Goal: Information Seeking & Learning: Learn about a topic

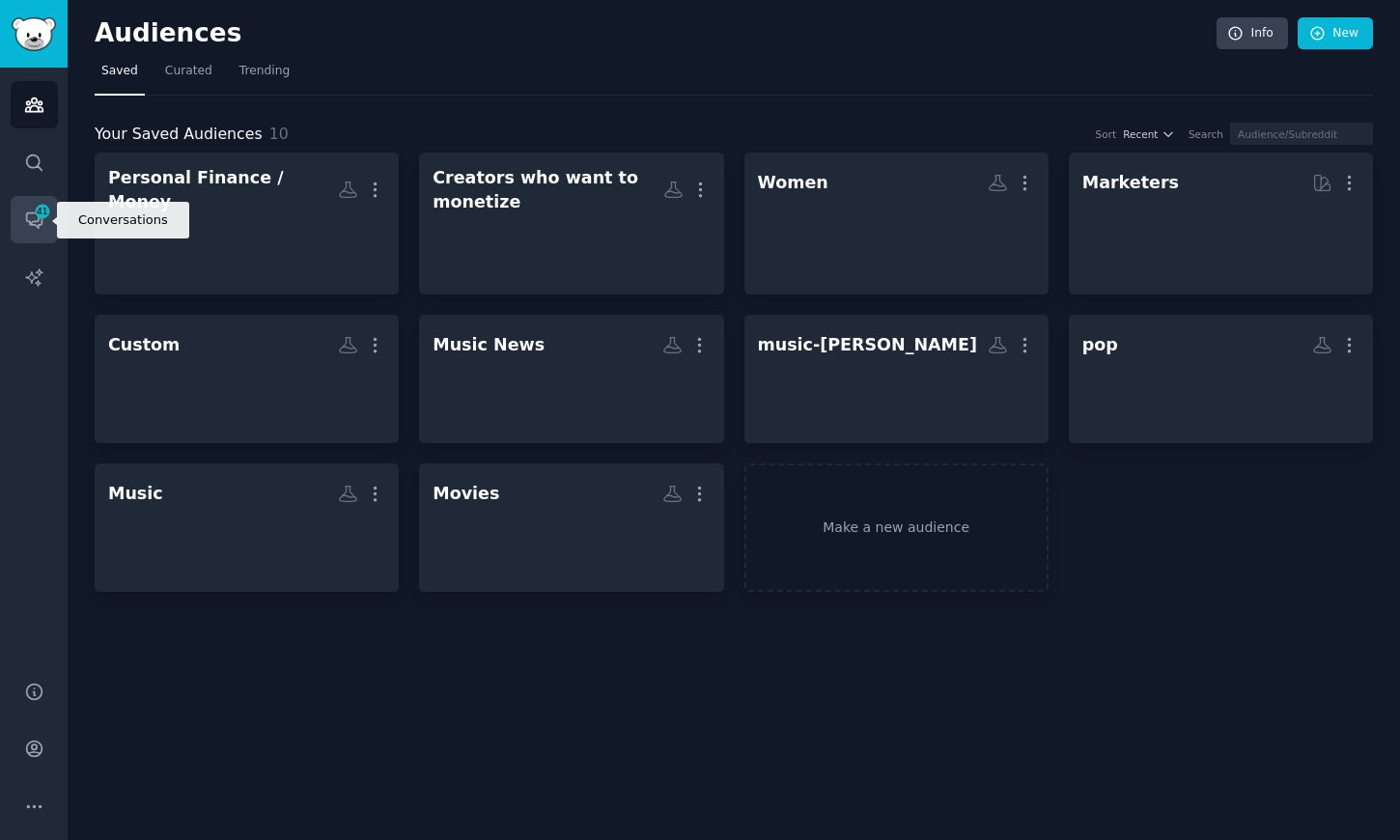
click at [33, 216] on icon "Sidebar" at bounding box center [34, 219] width 20 height 20
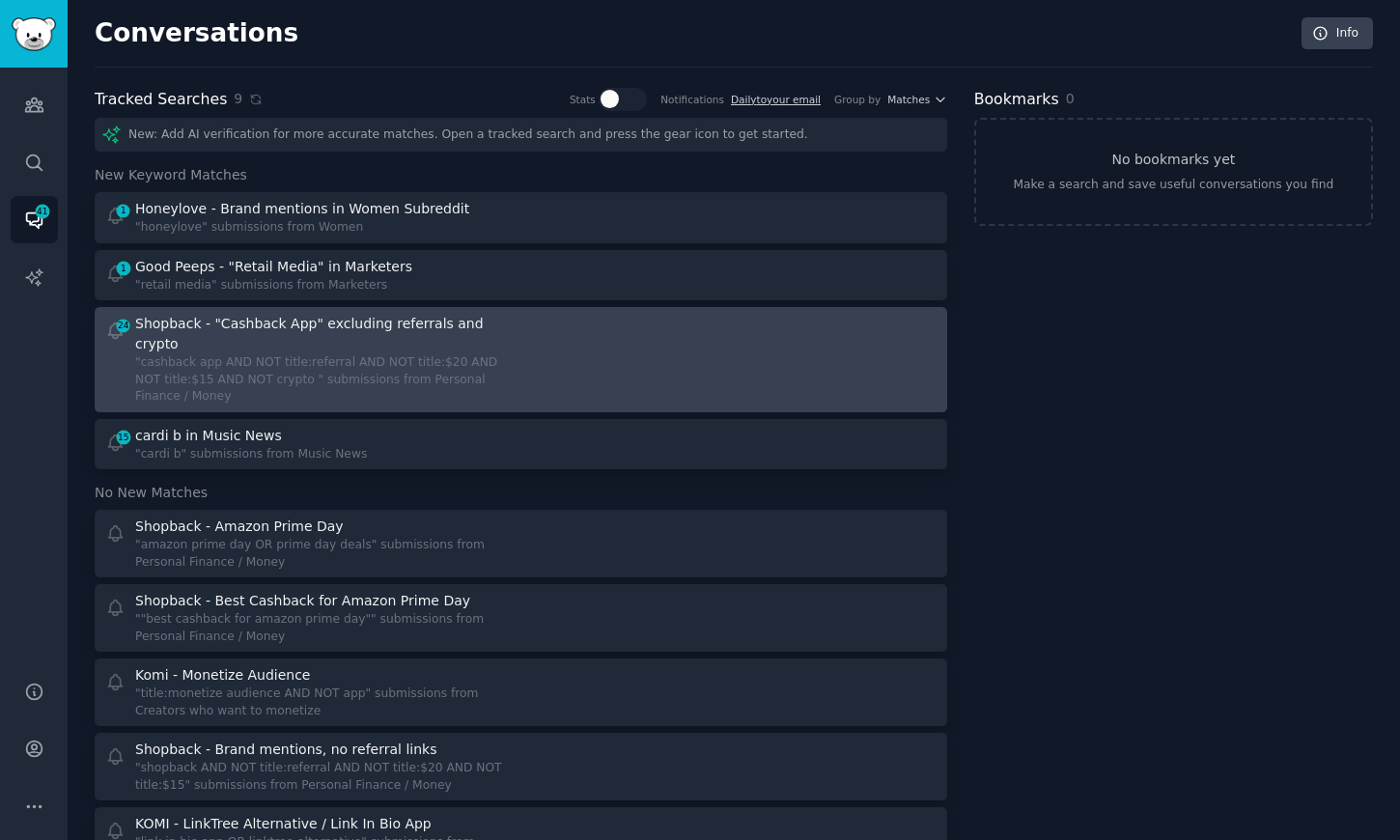
click at [391, 329] on div "Shopback - "Cashback App" excluding referrals and crypto" at bounding box center [320, 334] width 369 height 41
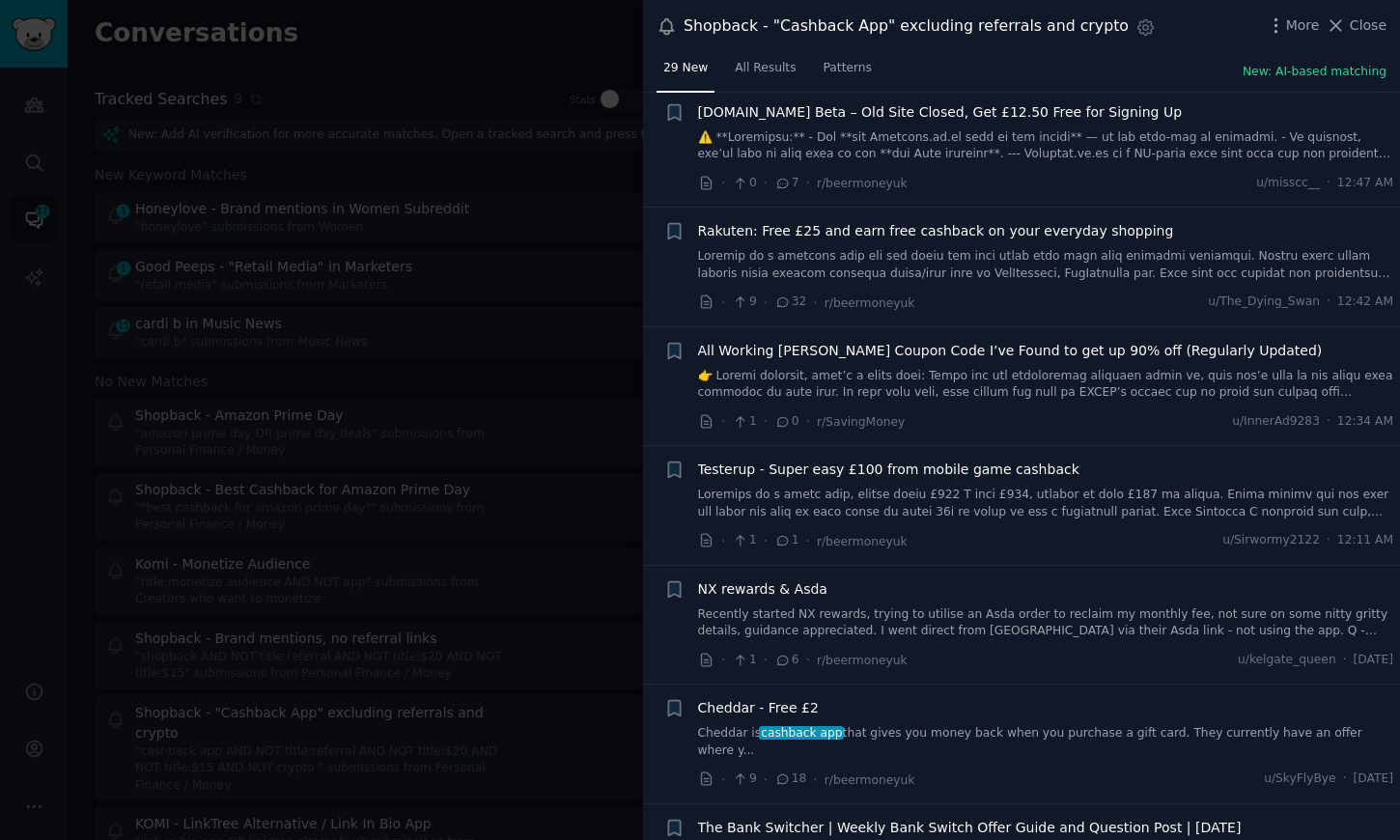
scroll to position [33, 0]
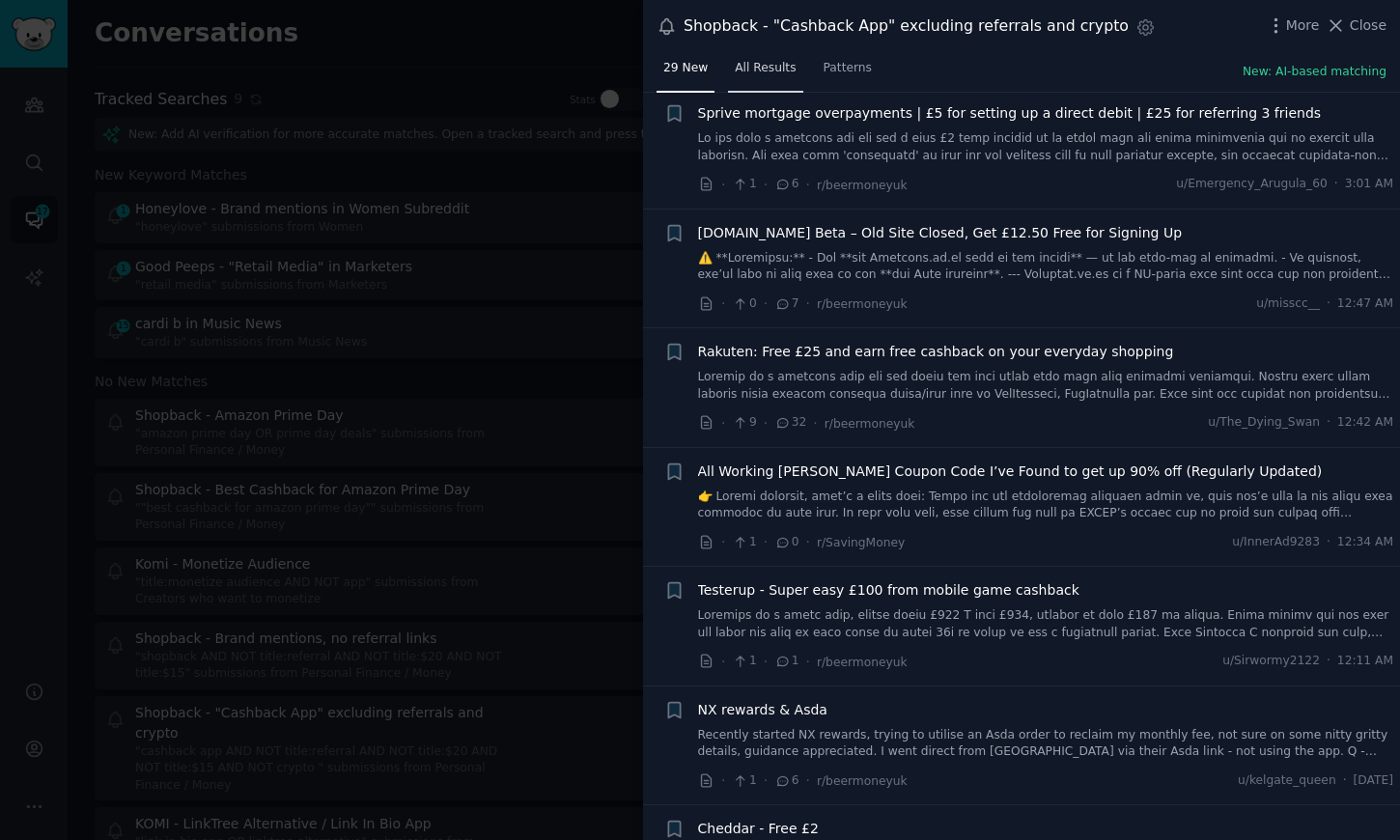
click at [765, 63] on span "All Results" at bounding box center [765, 69] width 61 height 17
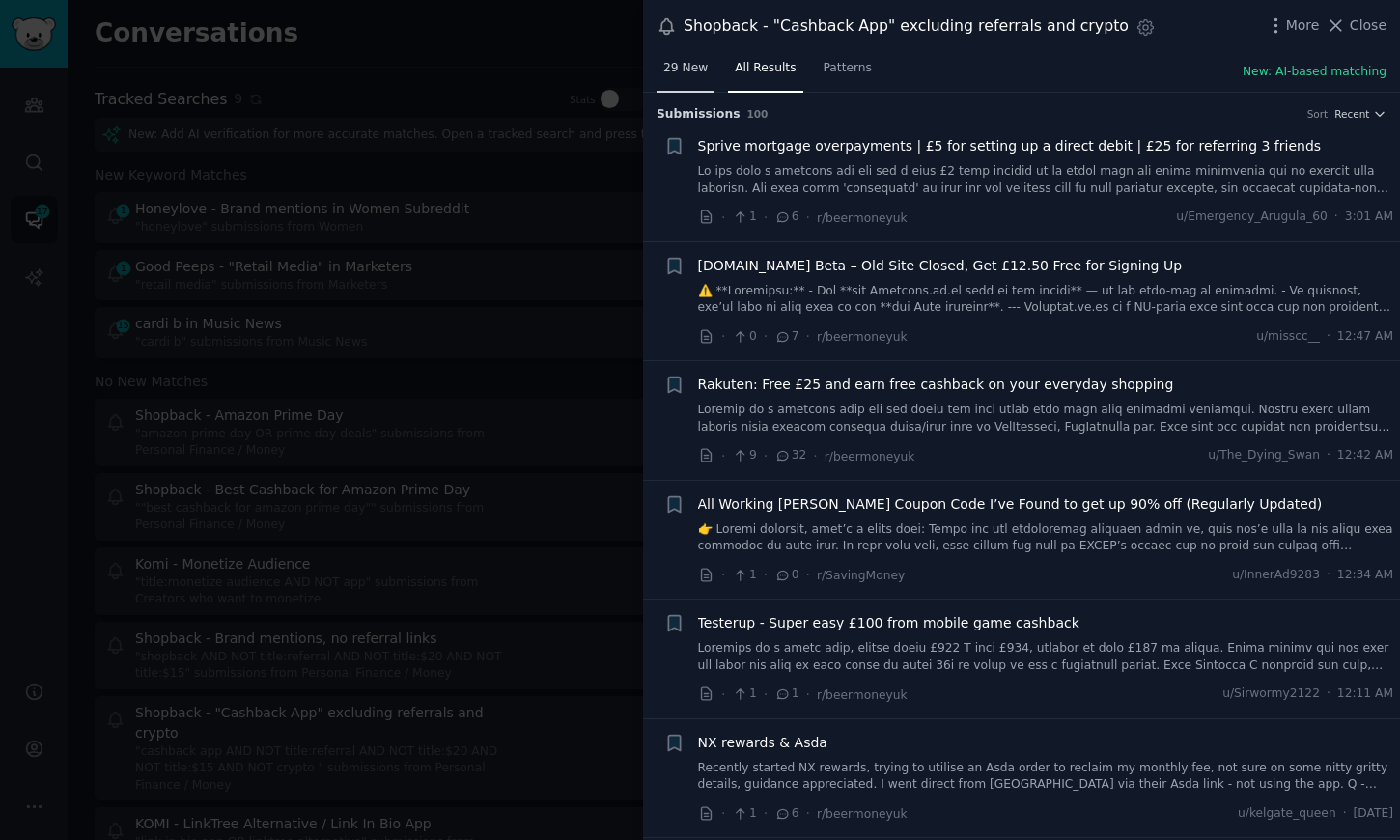
click at [684, 64] on span "29 New" at bounding box center [685, 69] width 45 height 17
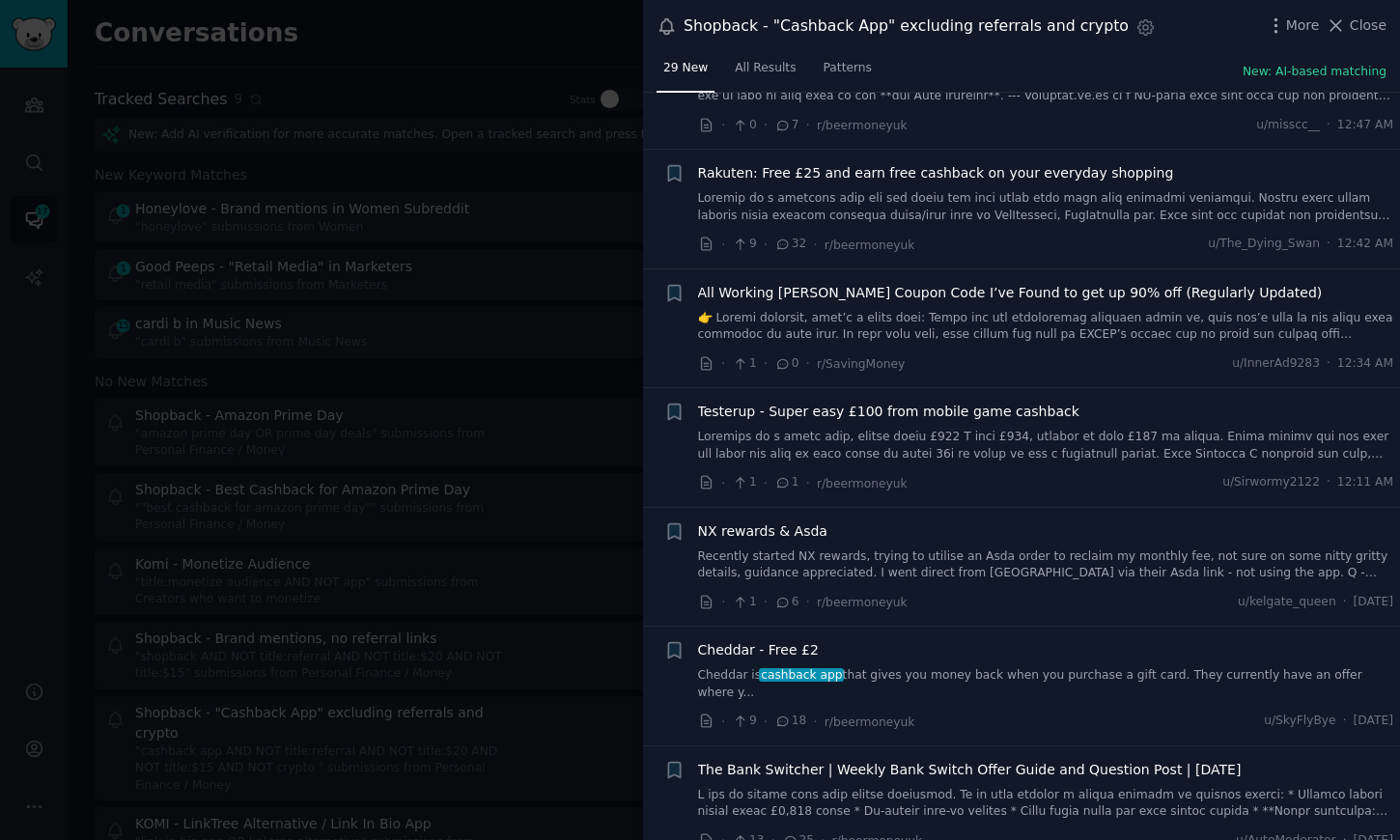
scroll to position [265, 0]
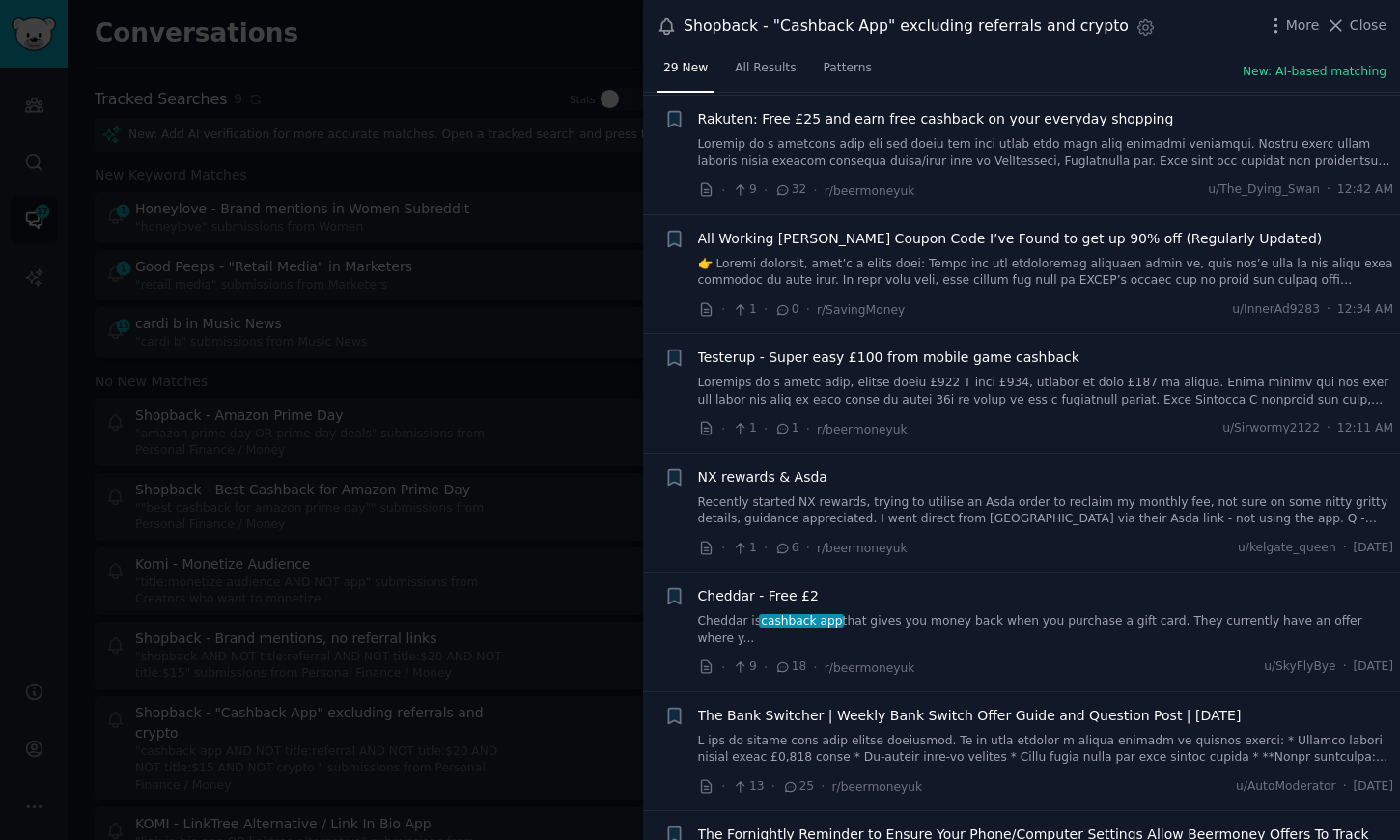
click at [1044, 117] on span "Rakuten: Free £25 and earn free cashback on your everyday shopping" at bounding box center [936, 119] width 476 height 20
click at [1004, 113] on span "Rakuten: Free £25 and earn free cashback on your everyday shopping" at bounding box center [936, 116] width 476 height 20
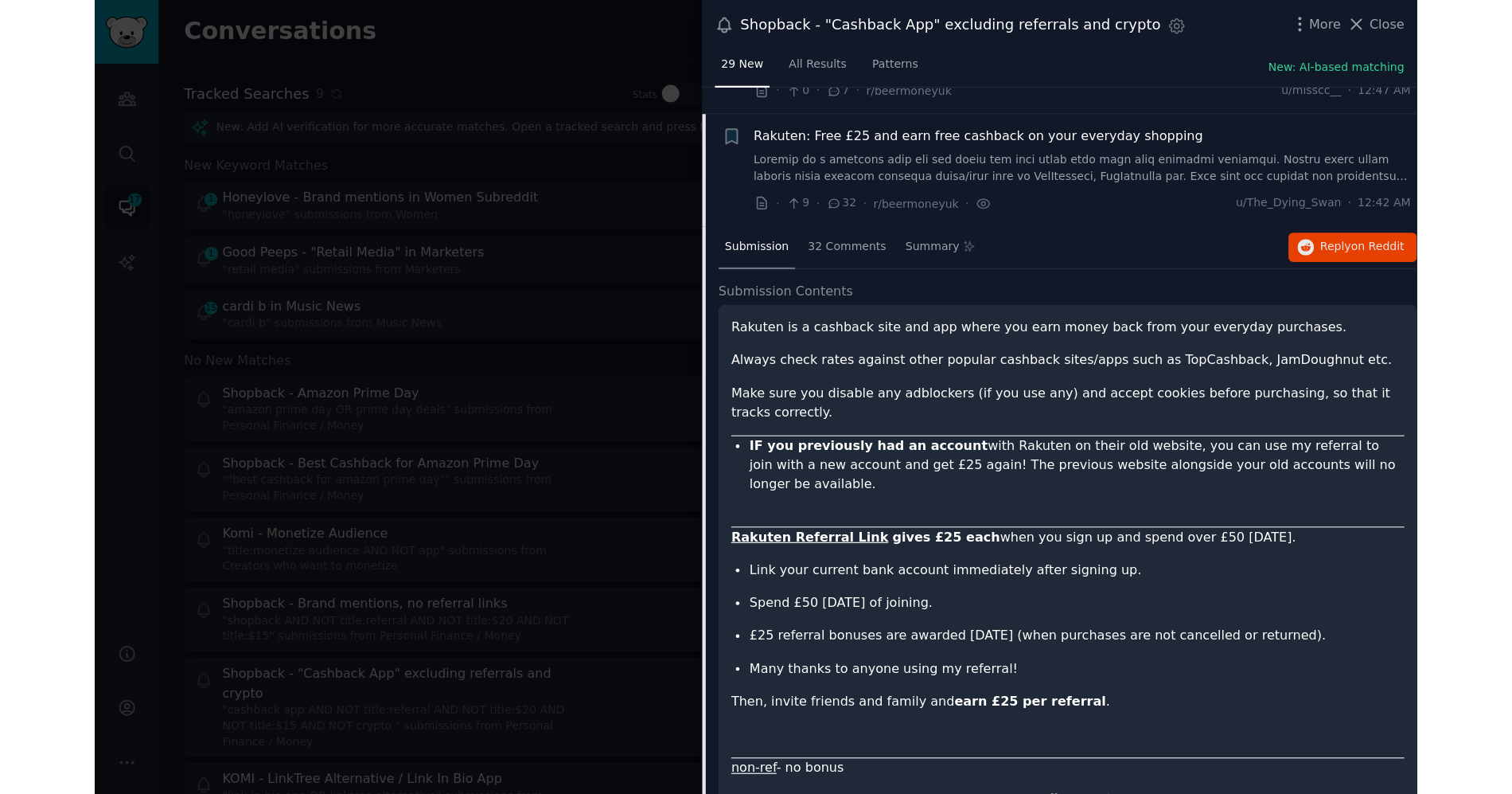
scroll to position [148, 0]
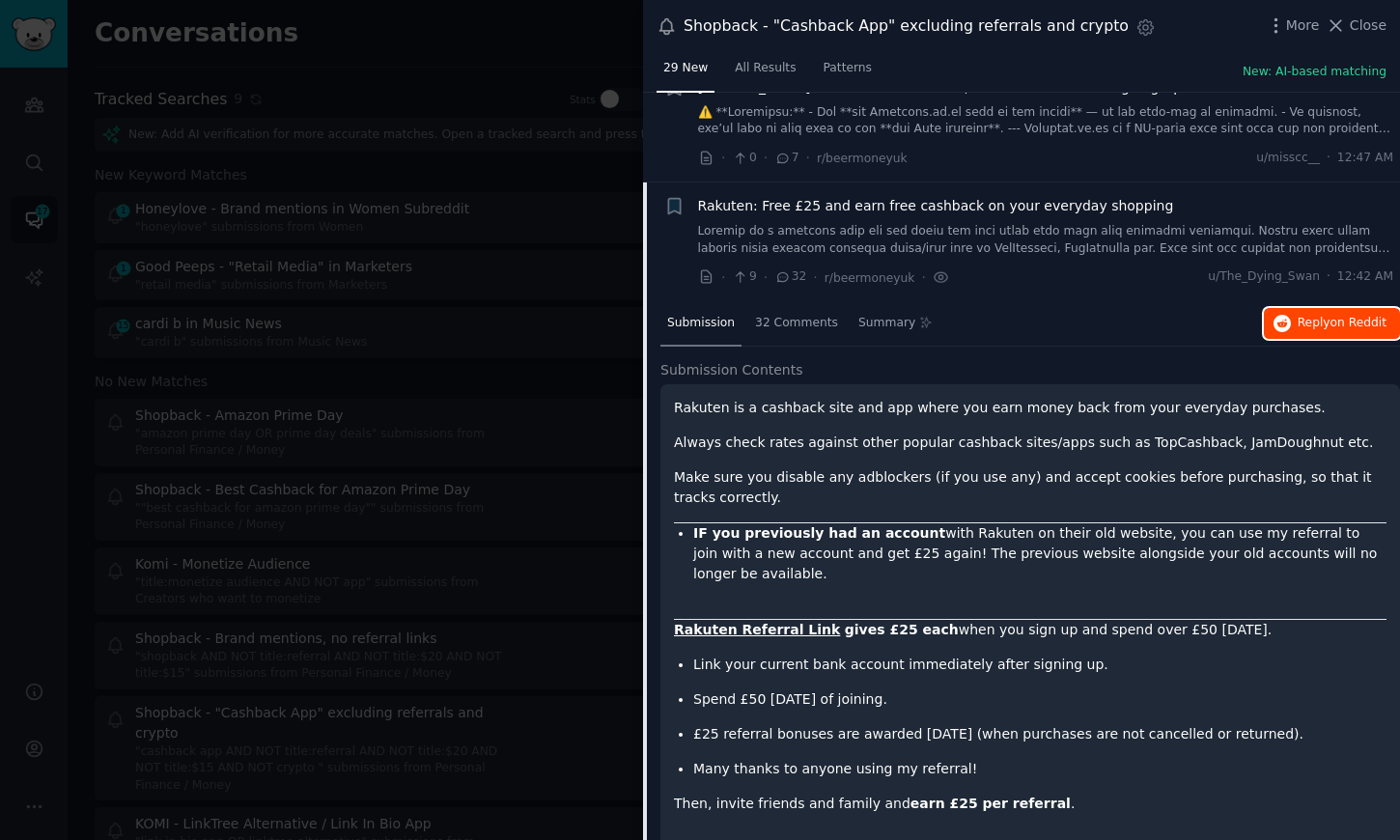
click at [1311, 312] on button "Reply on Reddit" at bounding box center [1332, 323] width 137 height 31
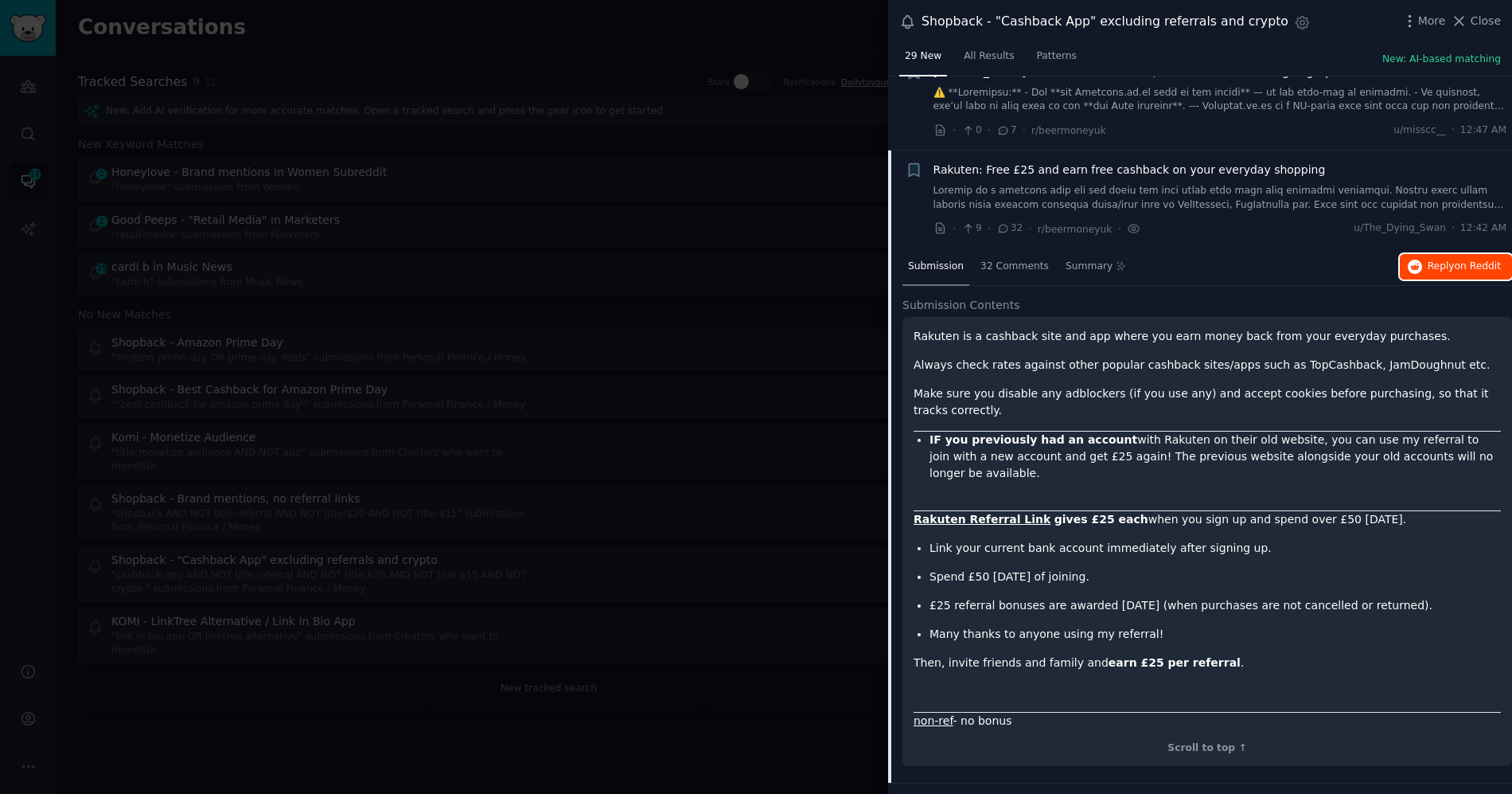
scroll to position [148, 0]
click at [1149, 22] on button "Close" at bounding box center [1476, 21] width 50 height 17
